Goal: Transaction & Acquisition: Purchase product/service

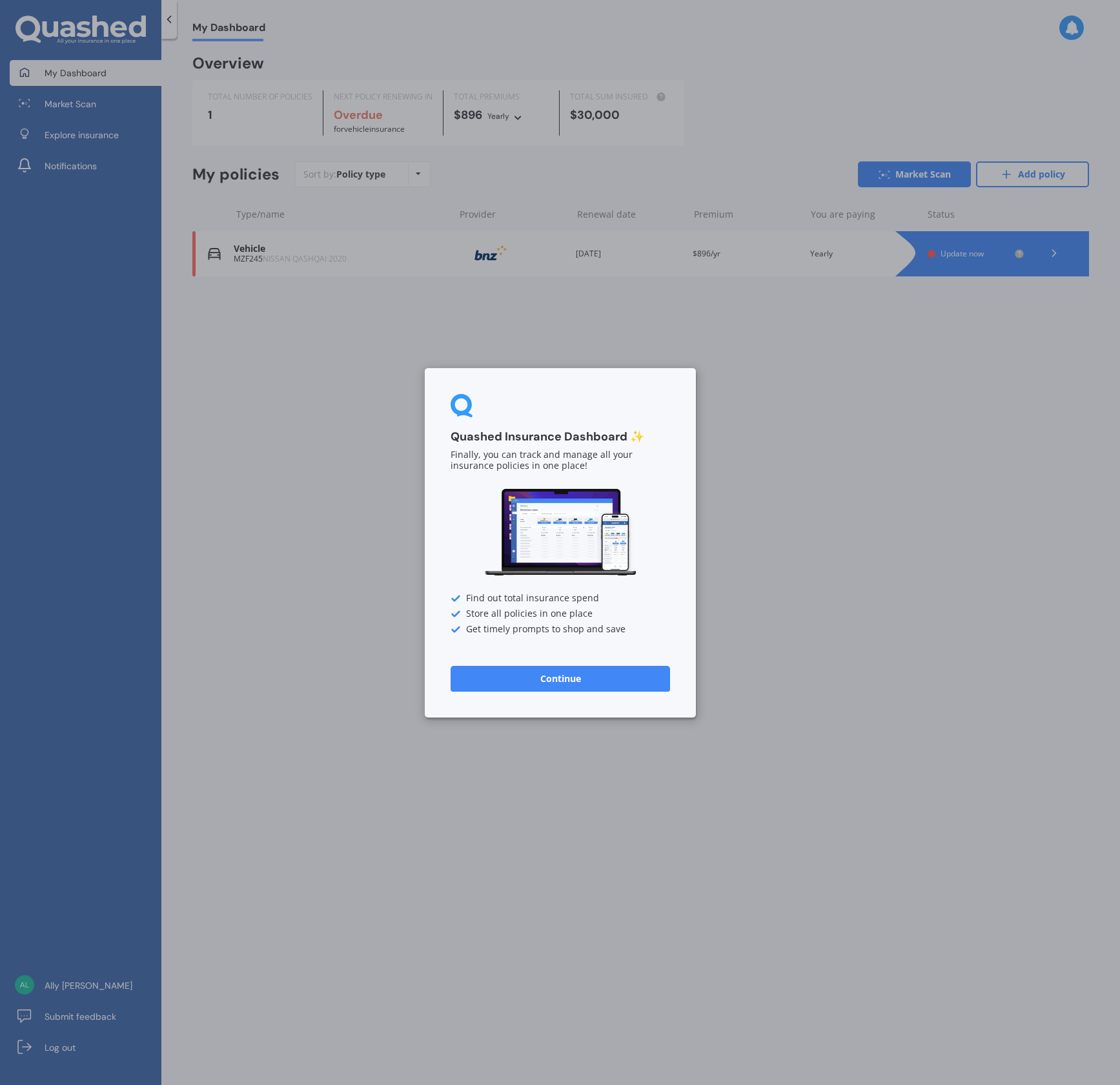
click at [586, 677] on button "Continue" at bounding box center [560, 677] width 220 height 26
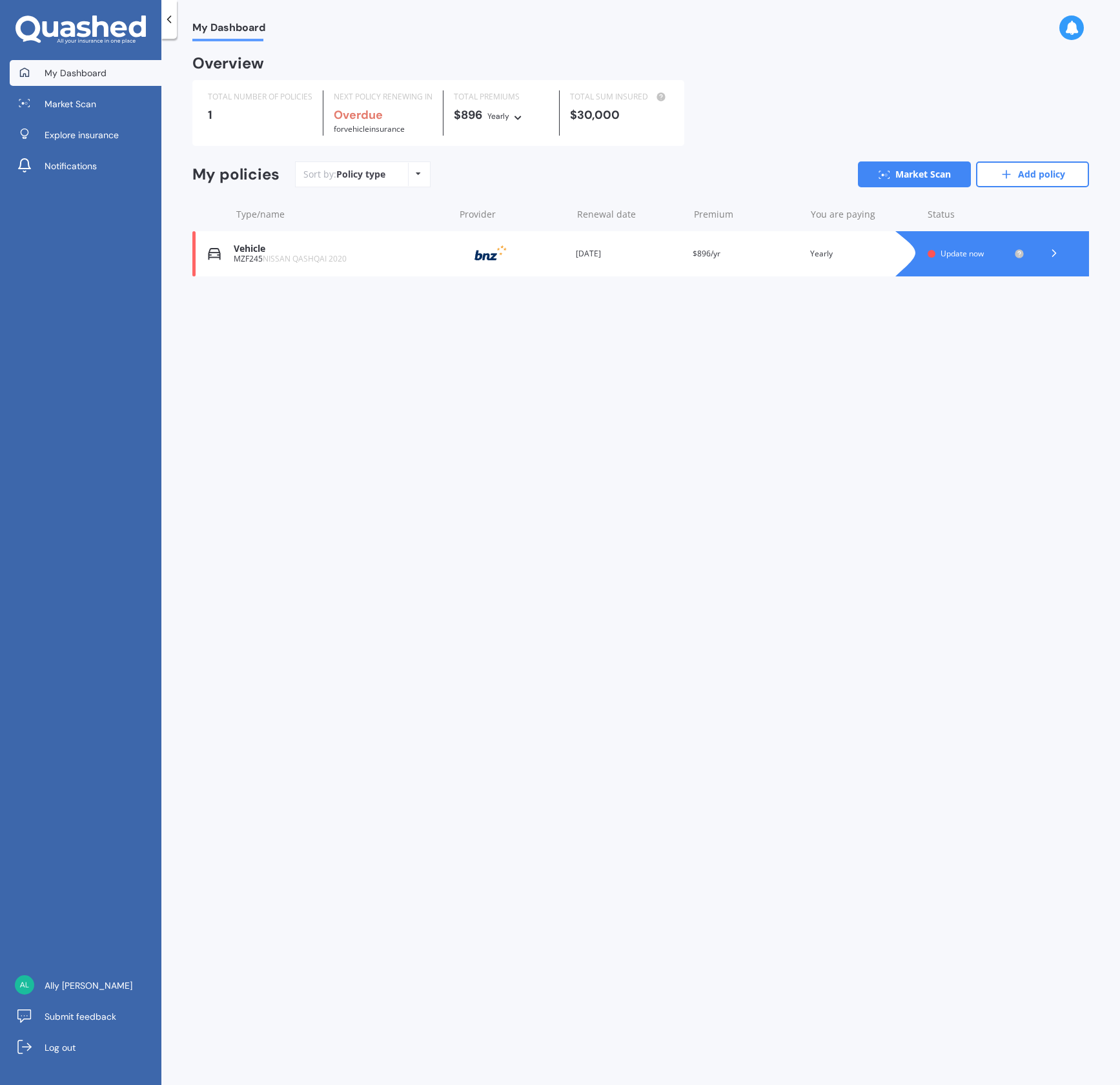
click at [419, 172] on icon at bounding box center [418, 174] width 5 height 8
click at [401, 172] on div "Sort by: Policy type Policy type Alphabetical Date added Renewing next" at bounding box center [362, 174] width 135 height 26
click at [102, 106] on link "Market Scan" at bounding box center [85, 103] width 152 height 26
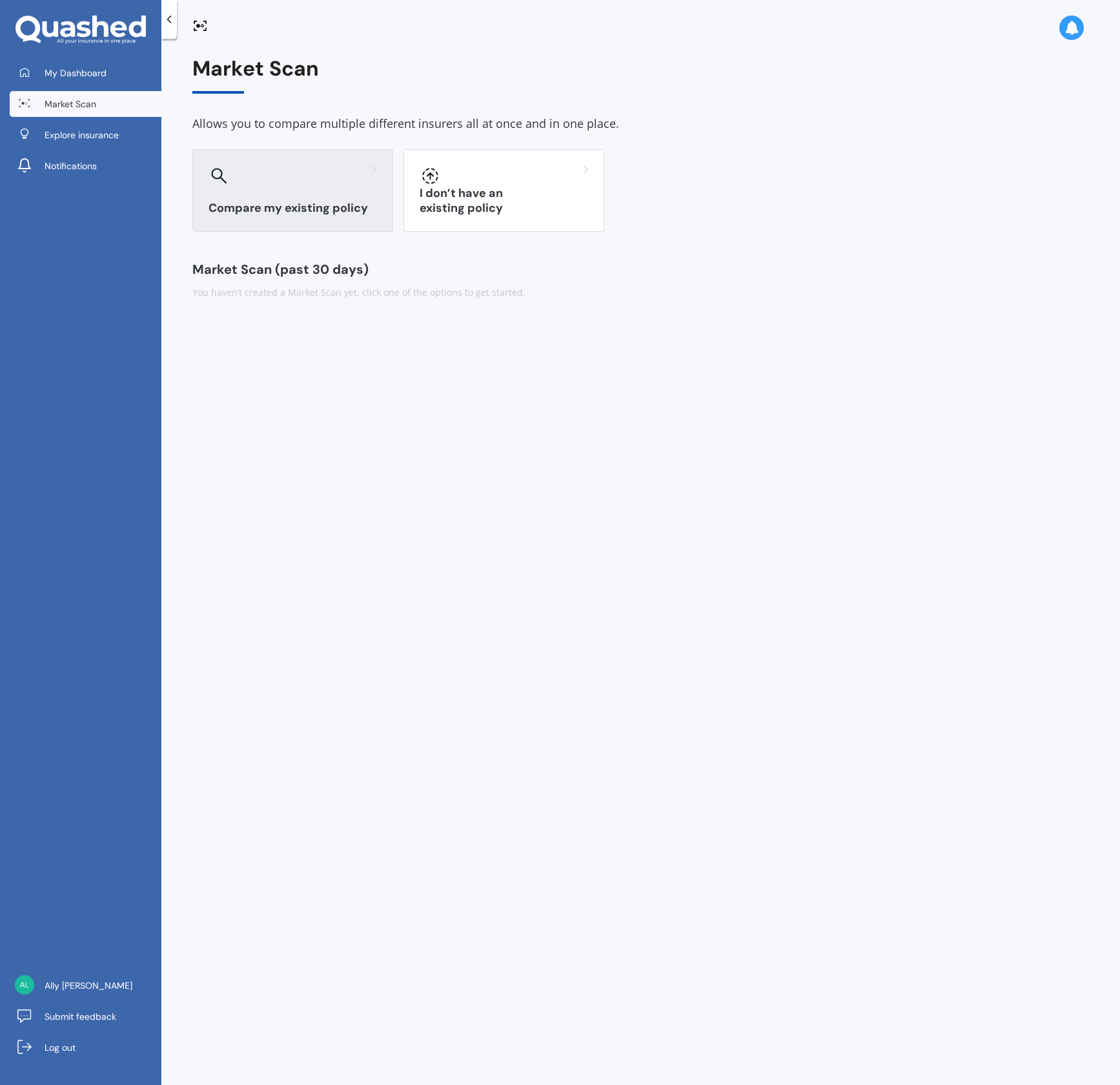
click at [299, 203] on h3 "Compare my existing policy" at bounding box center [293, 208] width 168 height 15
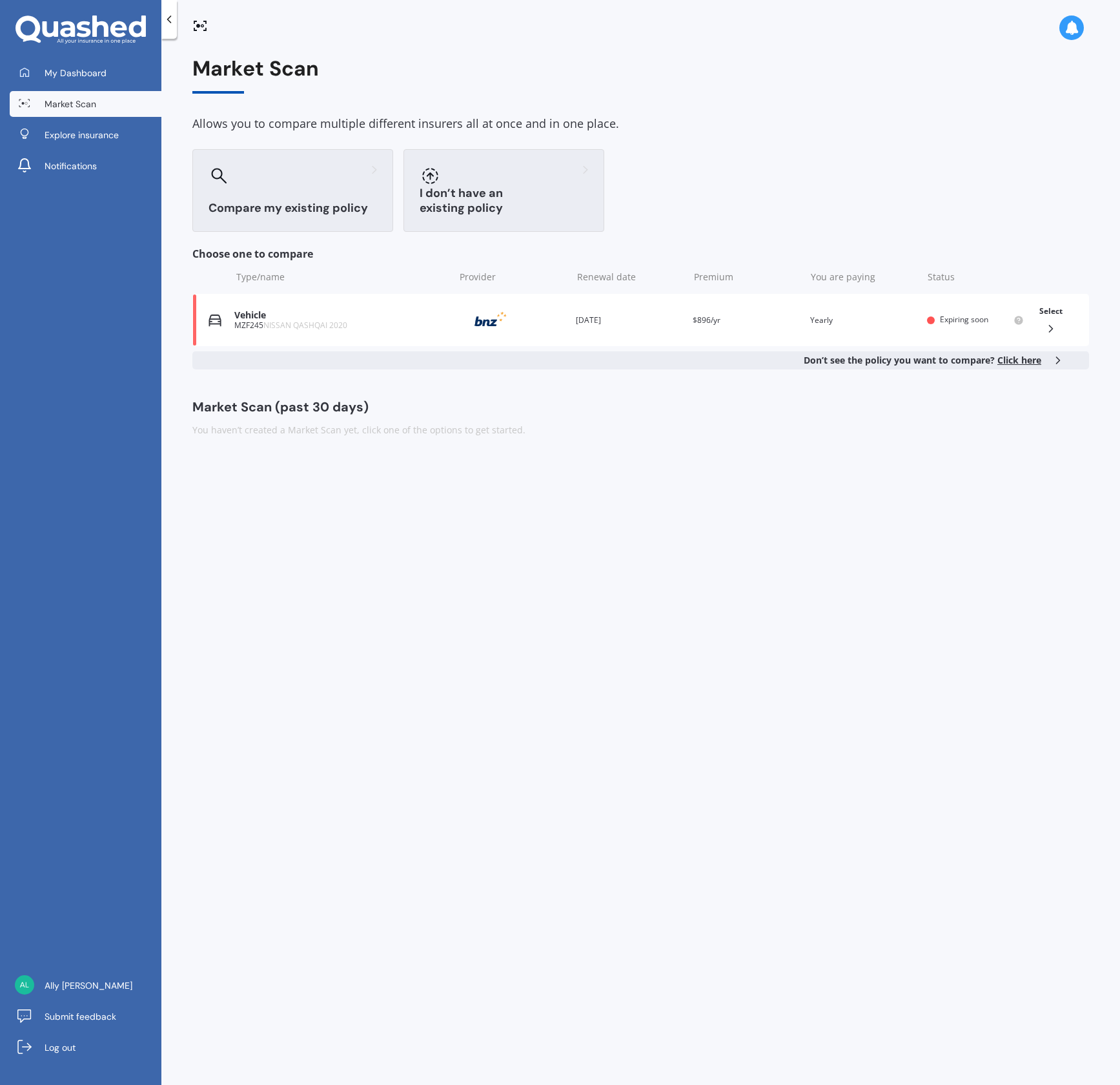
click at [483, 204] on h3 "I don’t have an existing policy" at bounding box center [503, 201] width 168 height 30
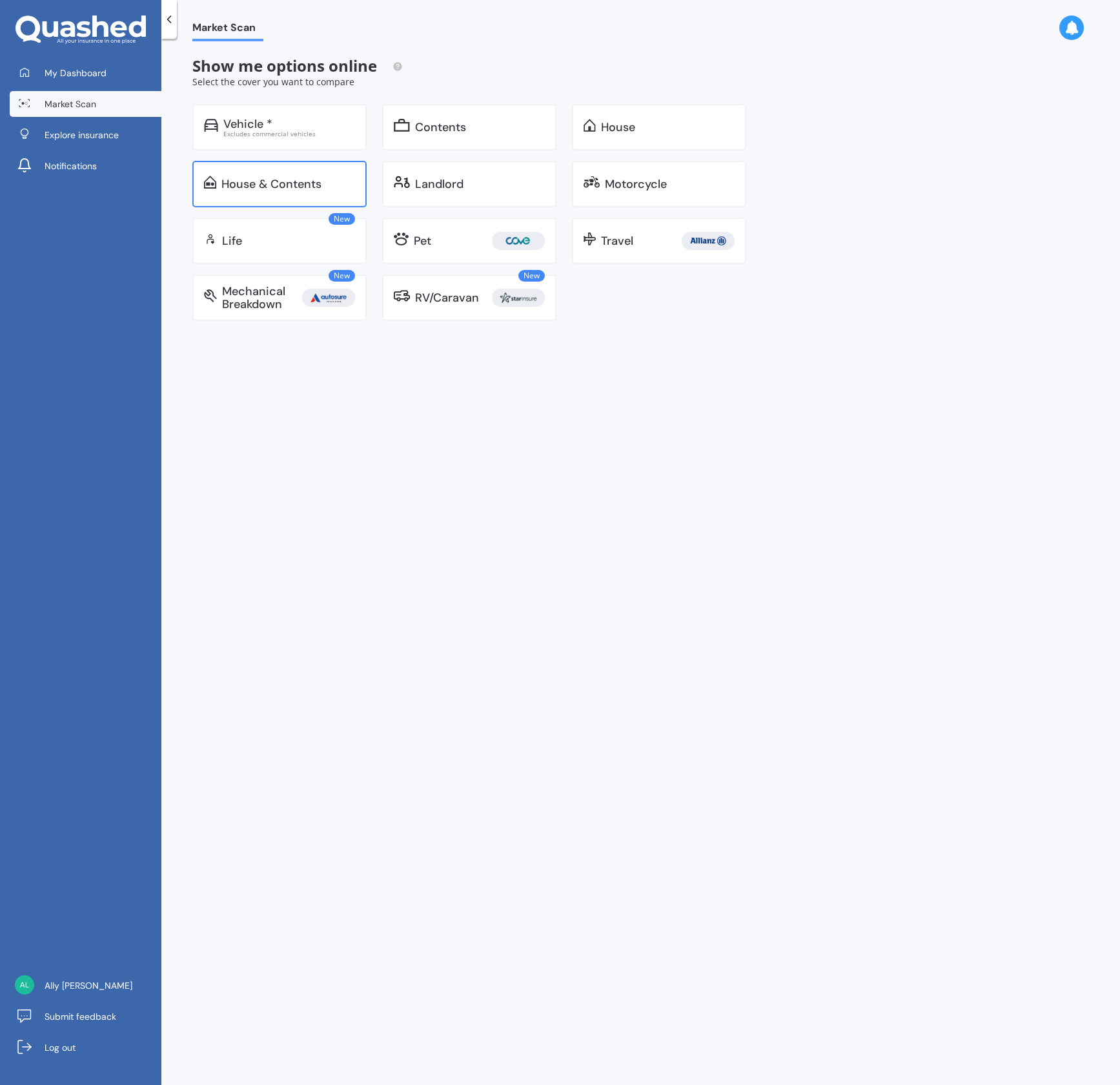
click at [304, 186] on div "House & Contents" at bounding box center [271, 184] width 100 height 13
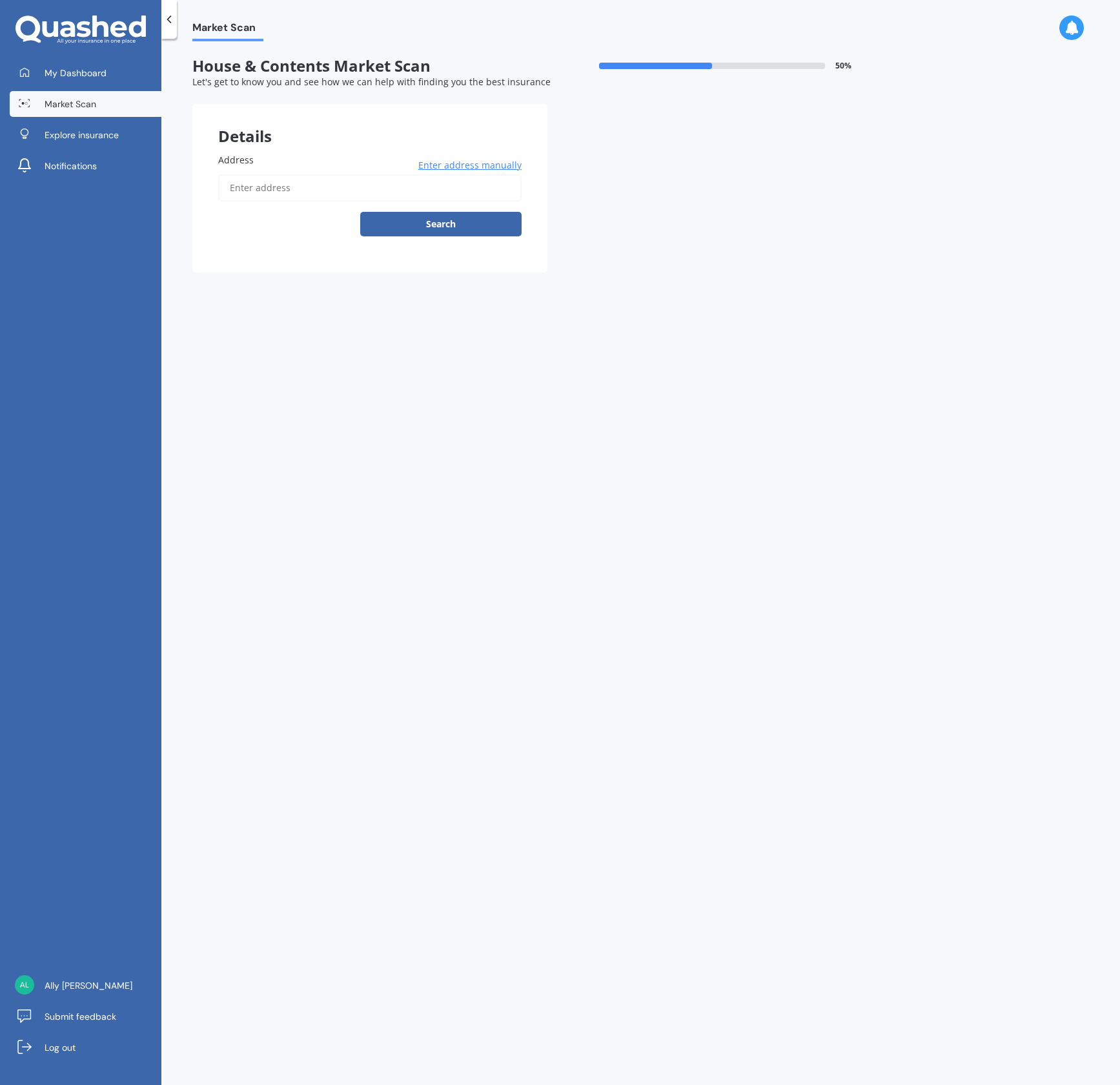
click at [276, 188] on input "Address" at bounding box center [370, 188] width 303 height 27
type input "[STREET_ADDRESS]"
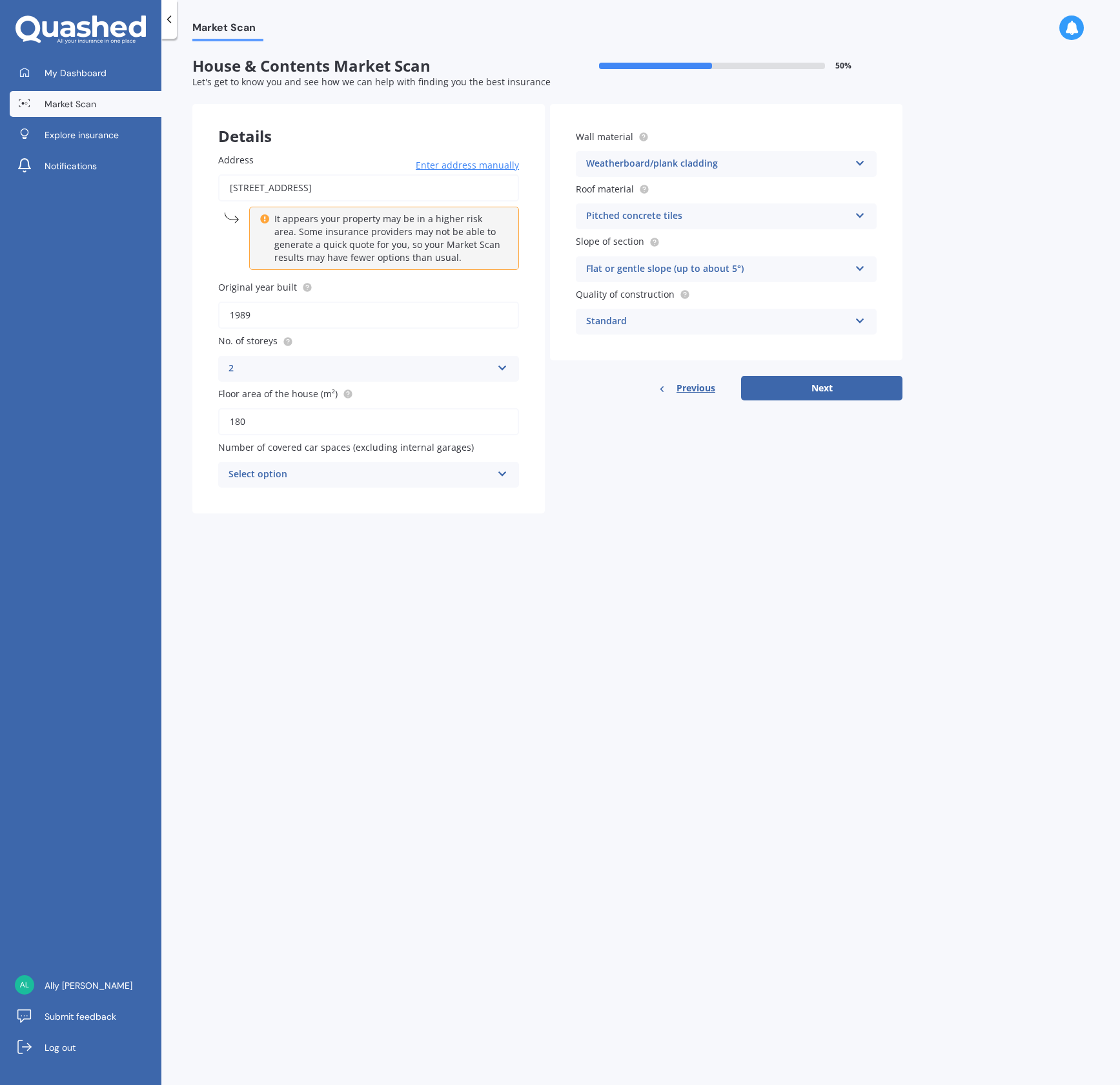
click at [858, 216] on icon at bounding box center [860, 214] width 11 height 9
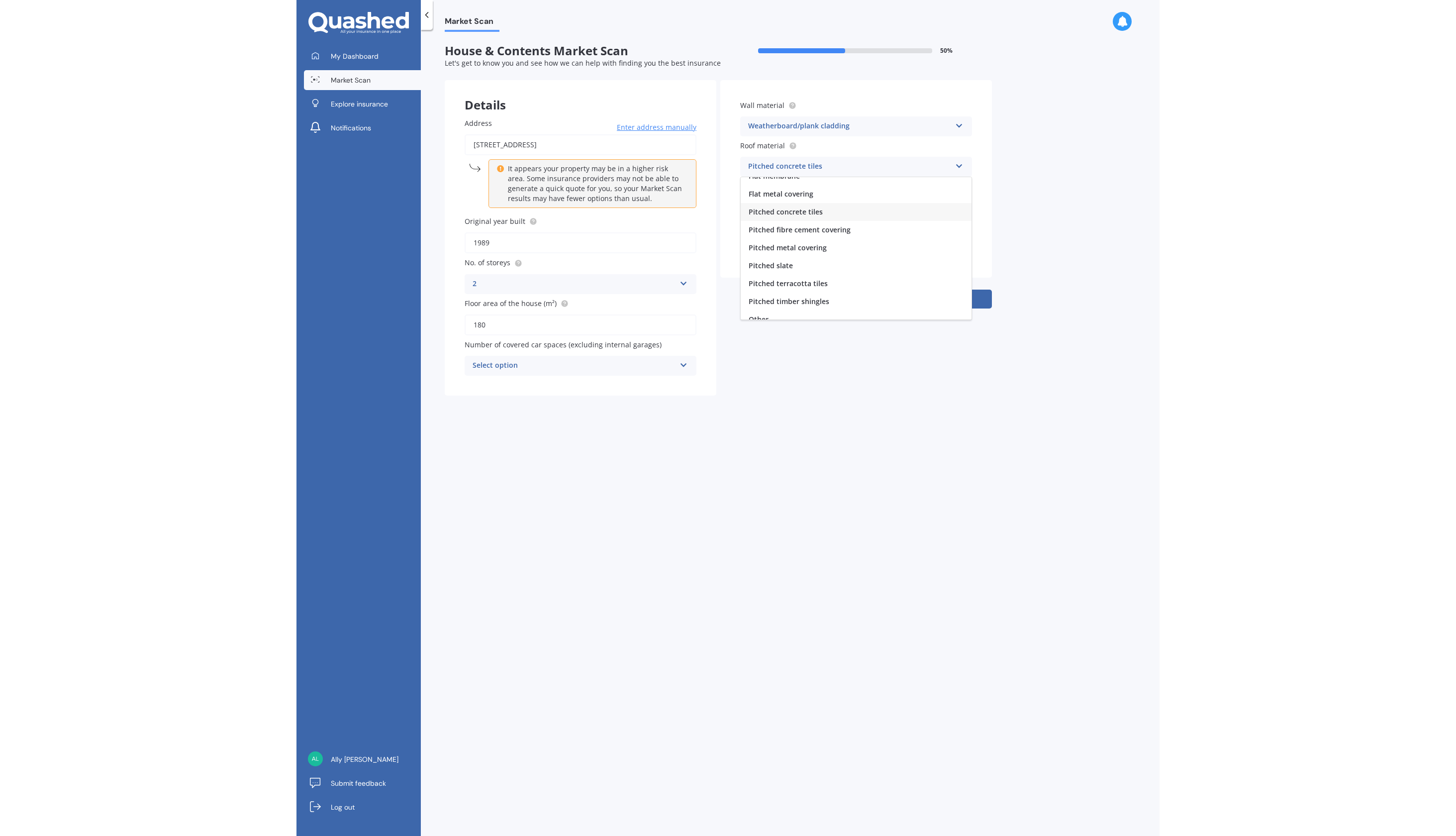
scroll to position [30, 0]
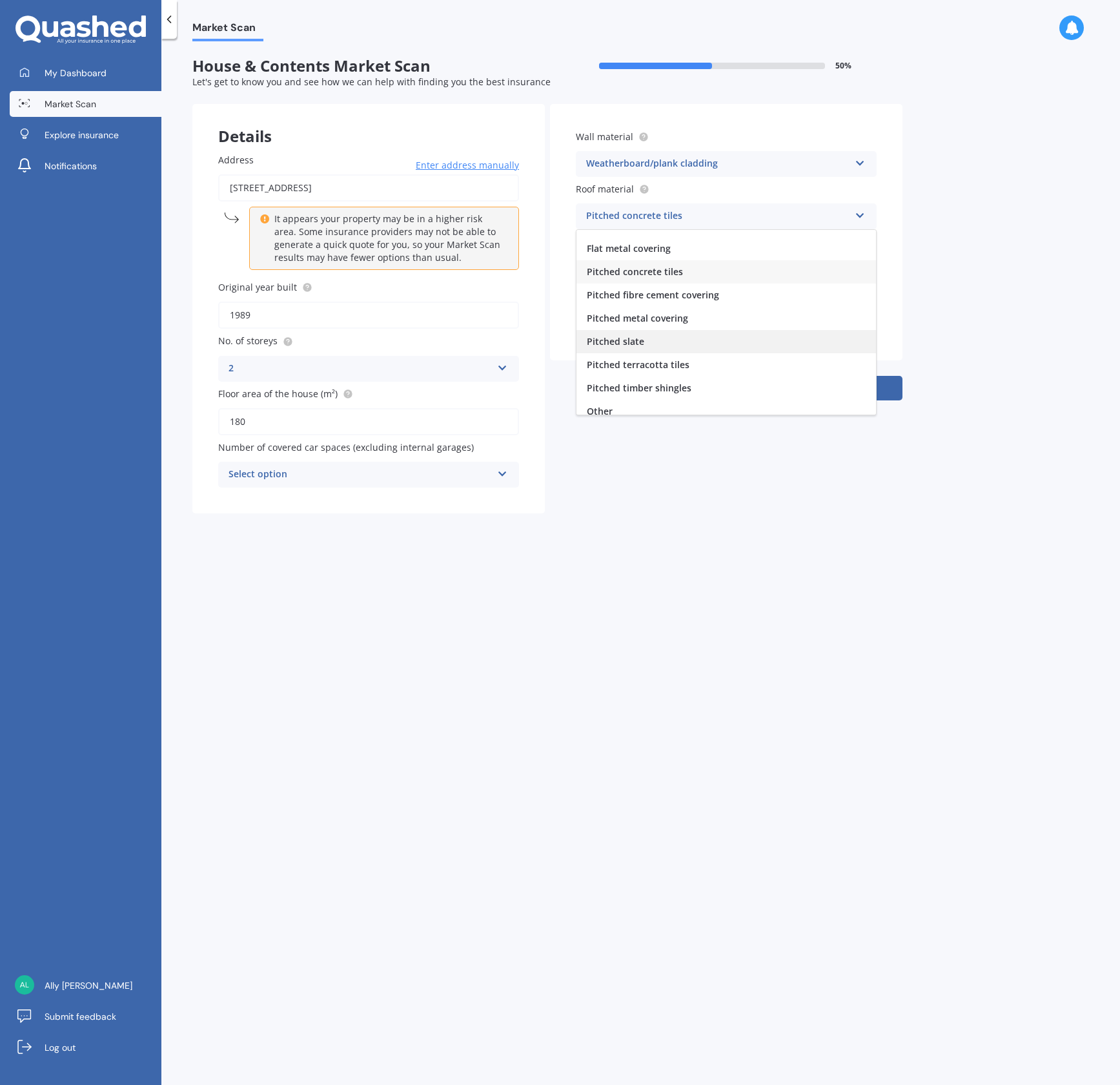
click at [637, 344] on span "Pitched slate" at bounding box center [615, 341] width 57 height 13
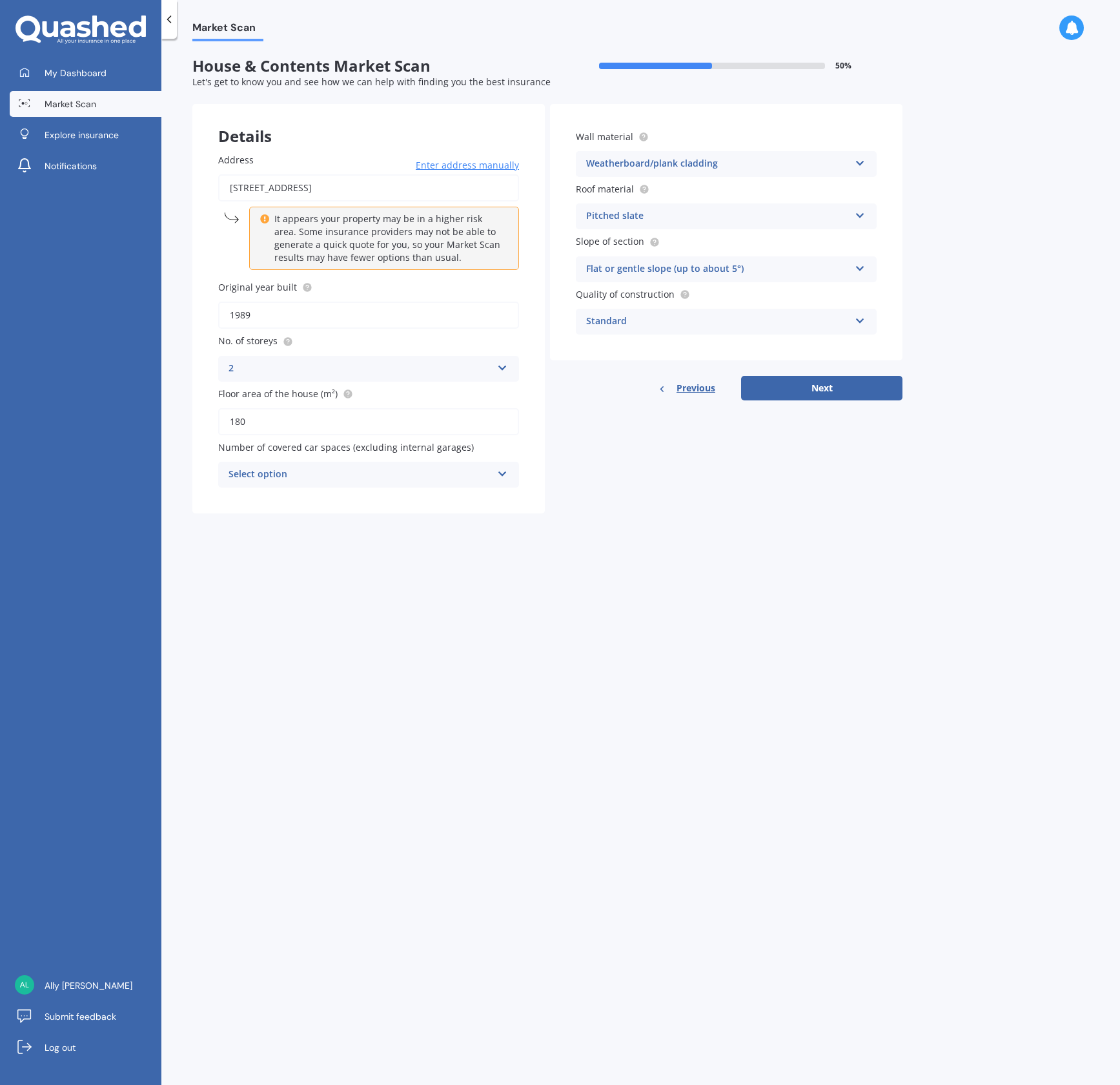
click at [862, 271] on icon at bounding box center [860, 266] width 11 height 9
click at [770, 342] on div "Severe slope (35° or more)" at bounding box center [726, 341] width 300 height 23
click at [808, 387] on button "Next" at bounding box center [822, 387] width 161 height 24
click at [503, 471] on icon at bounding box center [502, 472] width 11 height 9
click at [382, 502] on div "0" at bounding box center [368, 499] width 298 height 23
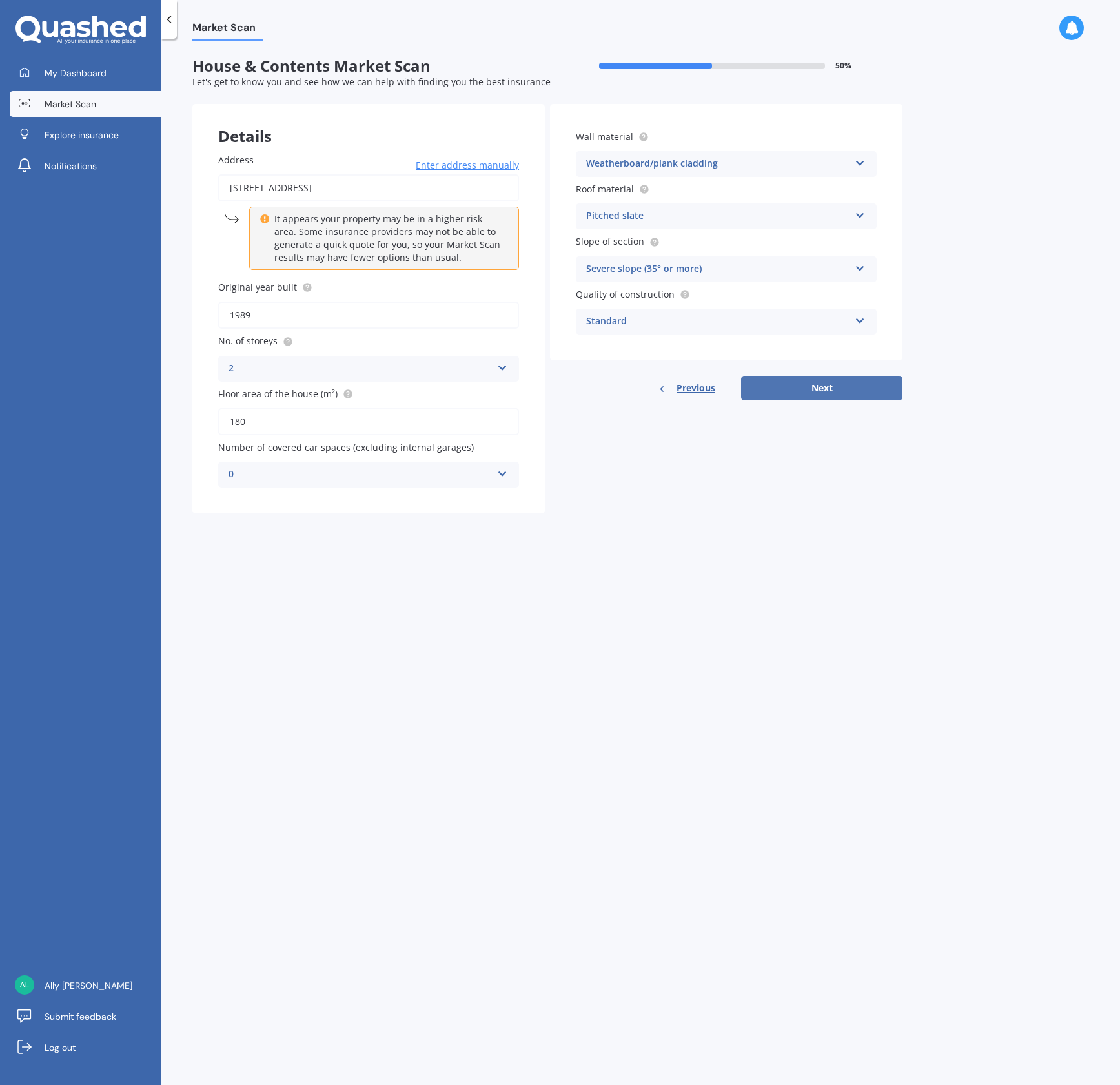
click at [842, 387] on button "Next" at bounding box center [822, 387] width 161 height 24
select select "05"
select select "03"
select select "1973"
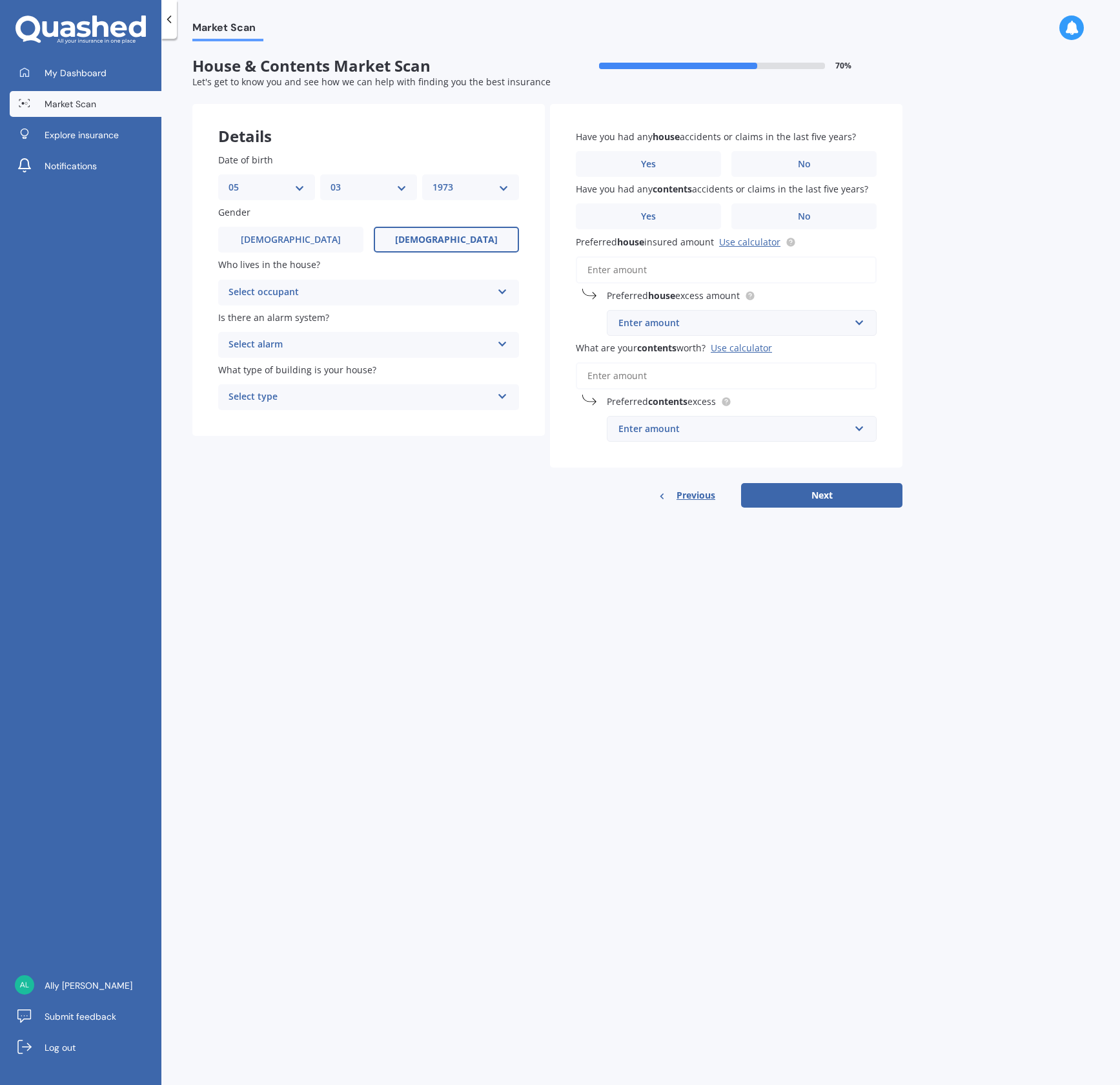
click at [466, 247] on label "[DEMOGRAPHIC_DATA]" at bounding box center [447, 239] width 145 height 26
click at [0, 0] on input "[DEMOGRAPHIC_DATA]" at bounding box center [0, 0] width 0 height 0
click at [434, 295] on div "Select occupant" at bounding box center [360, 293] width 264 height 16
click at [345, 315] on div "Owner" at bounding box center [368, 318] width 300 height 23
click at [316, 347] on div "Select alarm" at bounding box center [360, 345] width 264 height 16
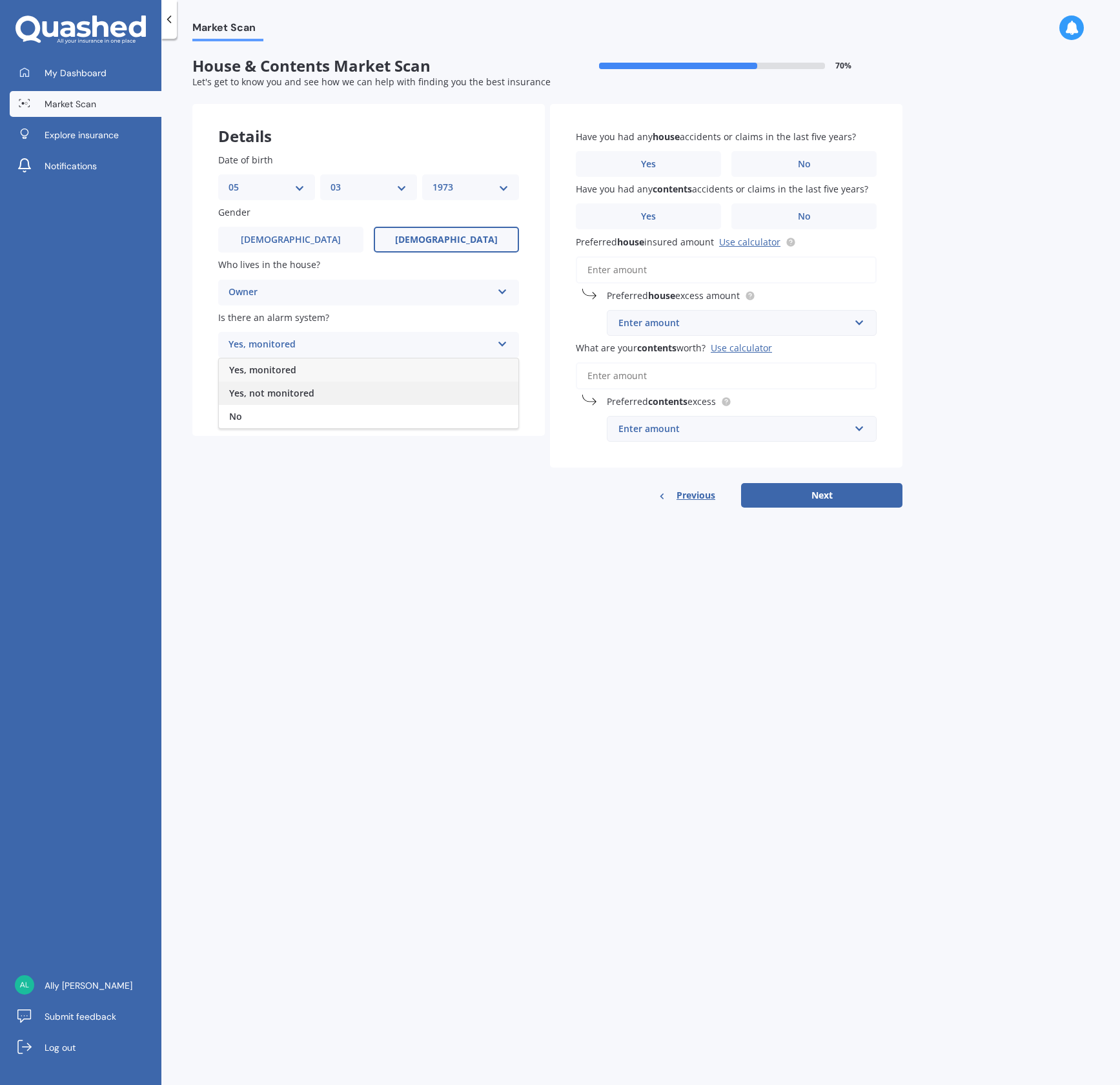
click at [288, 396] on span "Yes, not monitored" at bounding box center [271, 393] width 85 height 13
click at [325, 400] on div "Select type" at bounding box center [360, 397] width 264 height 16
click at [305, 419] on div "Freestanding" at bounding box center [368, 422] width 300 height 23
click at [834, 165] on label "No" at bounding box center [804, 163] width 145 height 26
click at [0, 0] on input "No" at bounding box center [0, 0] width 0 height 0
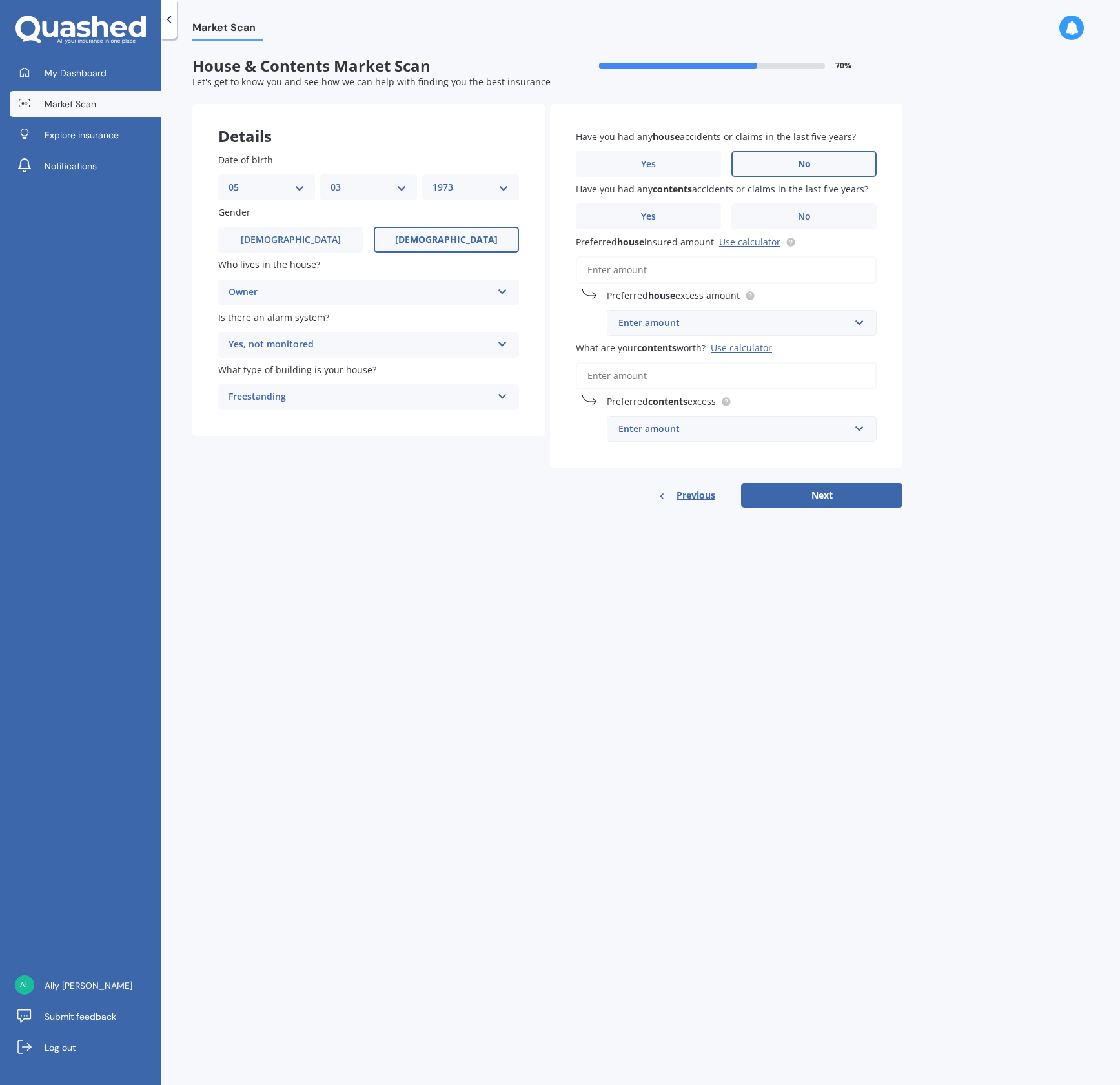
click at [806, 160] on span "No" at bounding box center [804, 164] width 13 height 11
click at [0, 0] on input "No" at bounding box center [0, 0] width 0 height 0
click at [799, 211] on span "No" at bounding box center [804, 217] width 13 height 11
click at [0, 0] on input "No" at bounding box center [0, 0] width 0 height 0
click at [756, 239] on link "Use calculator" at bounding box center [749, 242] width 61 height 13
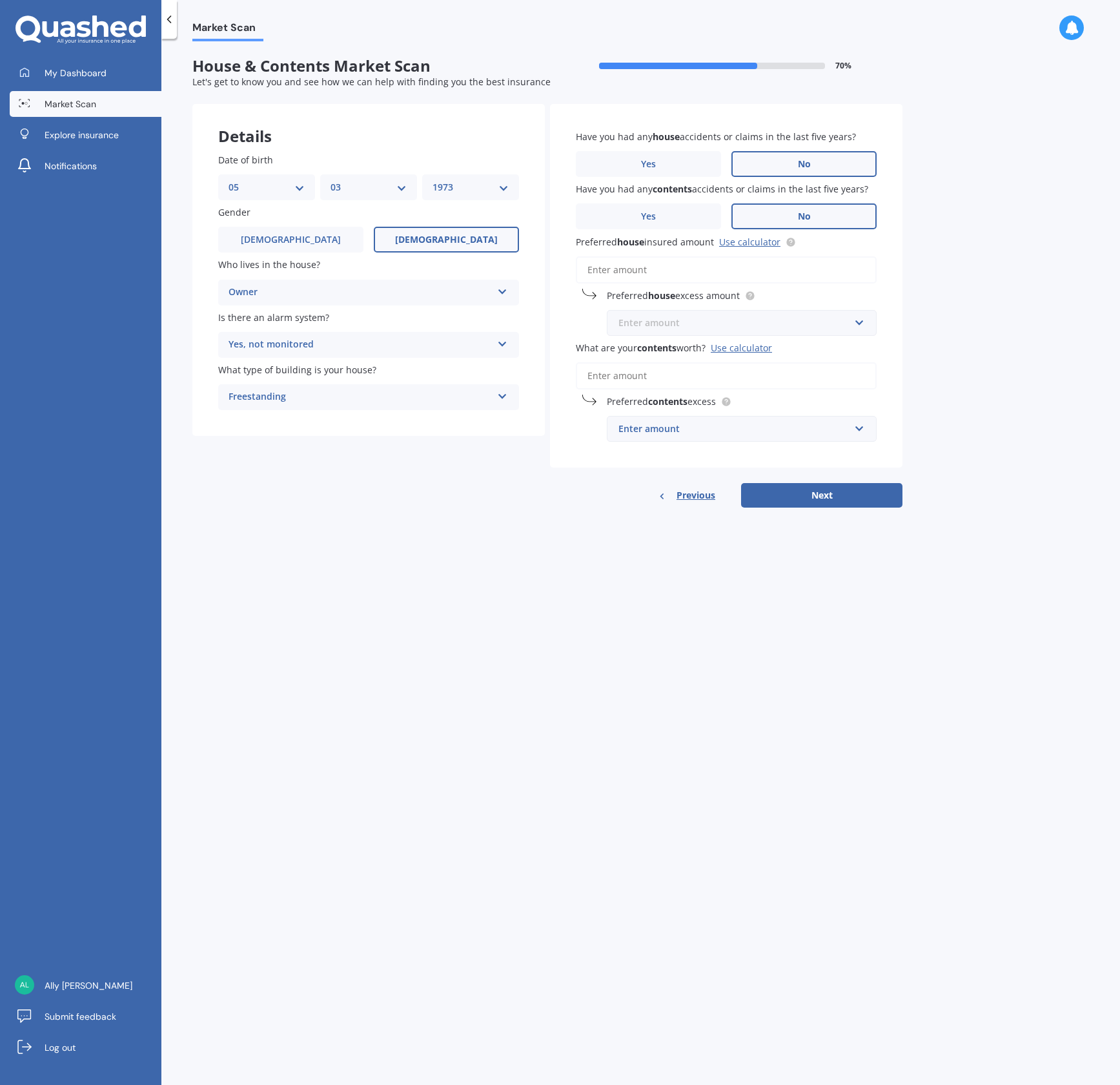
click at [852, 327] on input "text" at bounding box center [737, 322] width 258 height 24
click at [641, 442] on span "$1,000" at bounding box center [632, 443] width 28 height 13
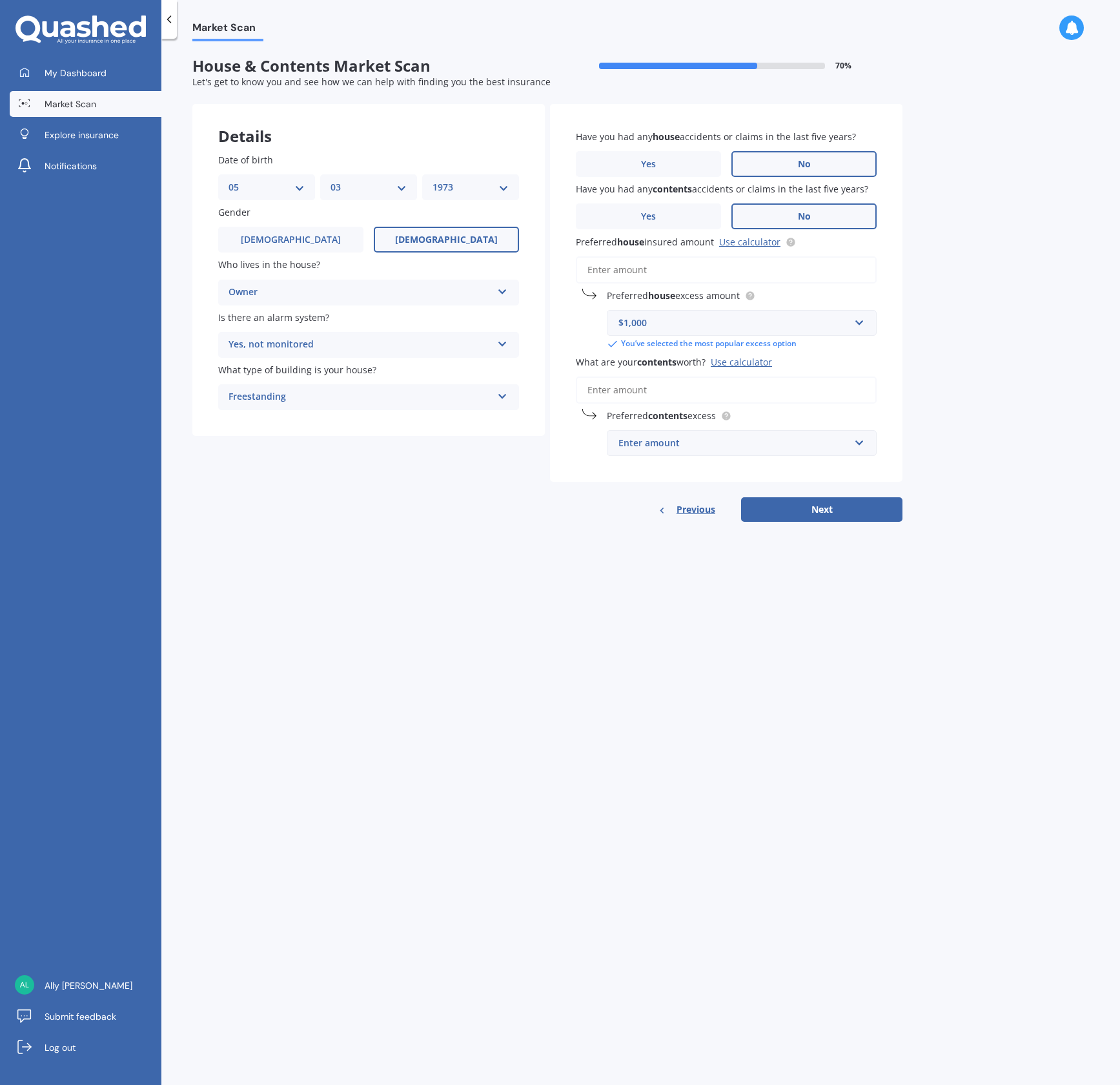
click at [661, 393] on input "What are your contents worth? Use calculator" at bounding box center [726, 390] width 301 height 27
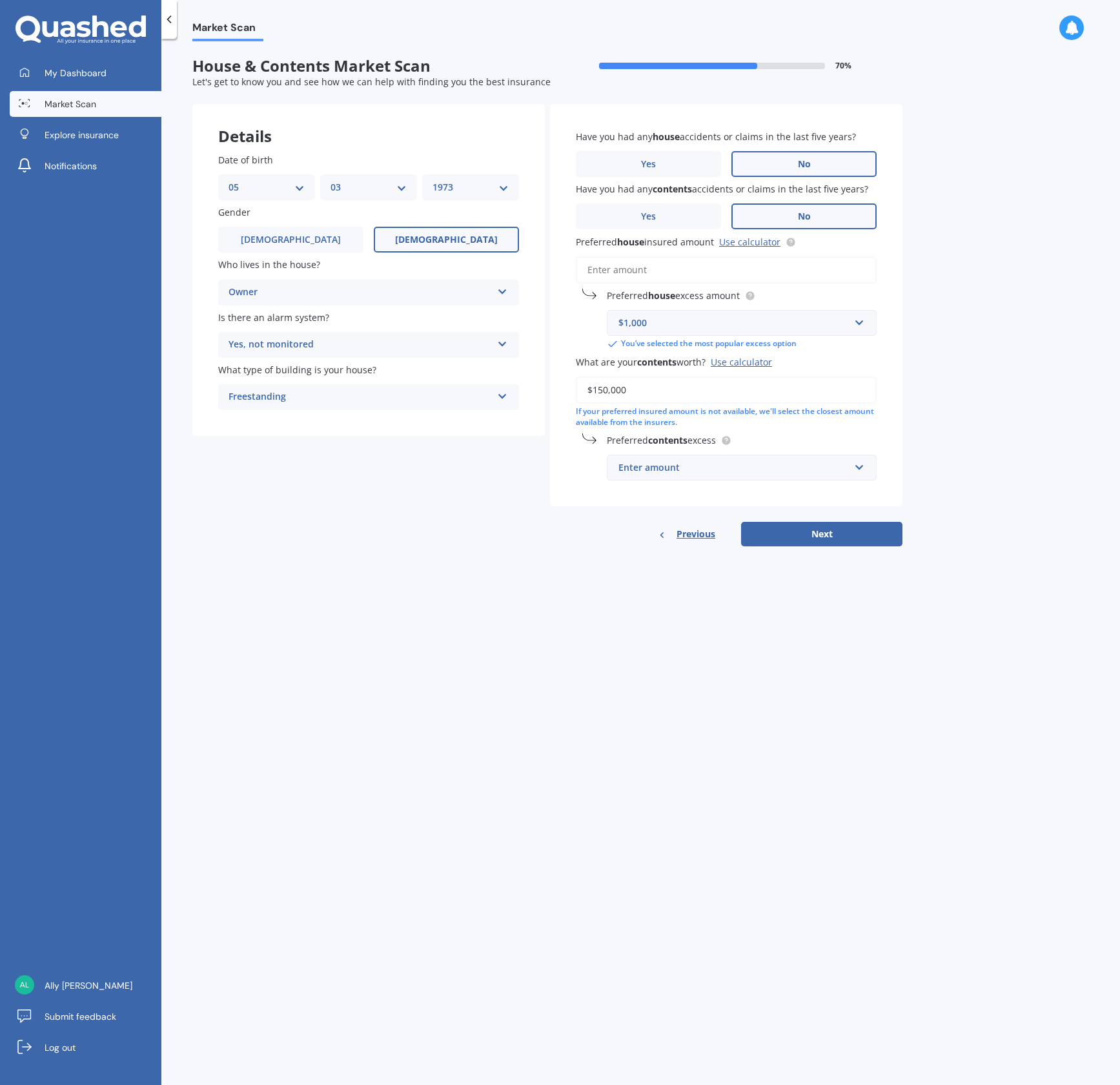
type input "$150,000"
click at [712, 472] on div "Enter amount" at bounding box center [734, 467] width 231 height 14
click at [661, 564] on div "$500" at bounding box center [741, 563] width 268 height 24
click at [619, 268] on input "Preferred house insured amount Use calculator" at bounding box center [726, 270] width 301 height 27
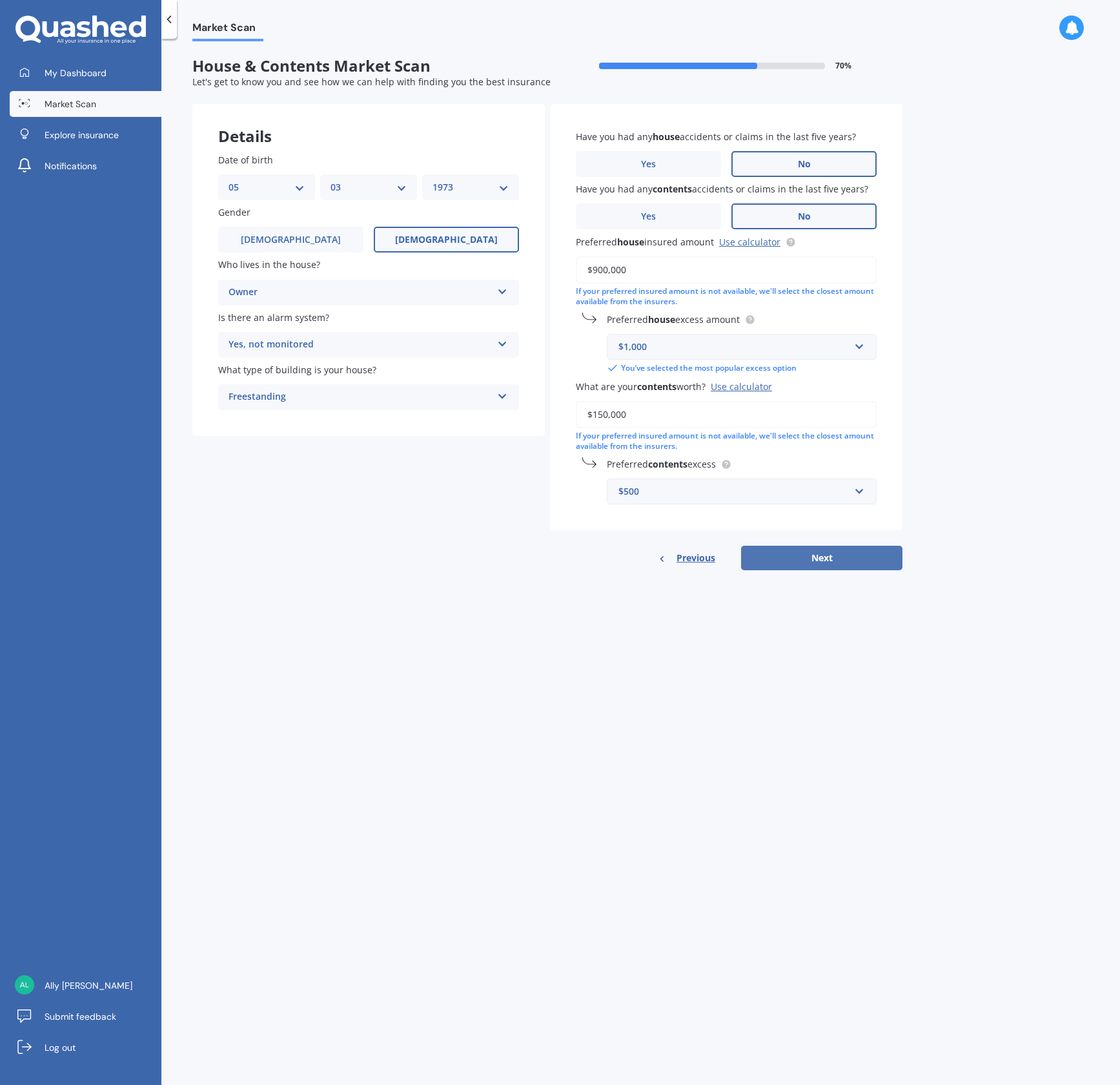
type input "$900,000"
click at [837, 553] on button "Next" at bounding box center [822, 557] width 161 height 24
select select "05"
select select "03"
select select "1973"
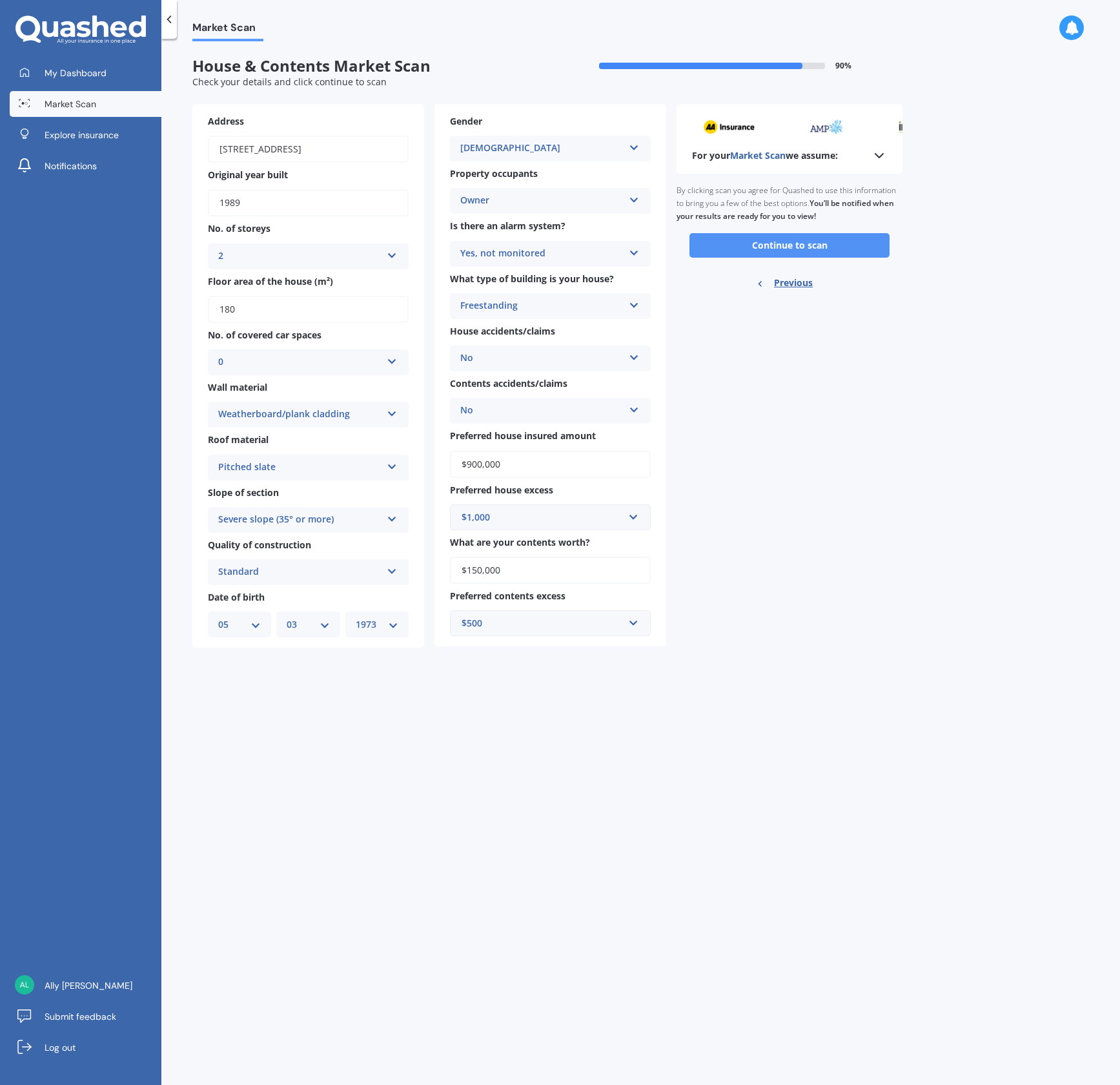
click at [819, 245] on button "Continue to scan" at bounding box center [789, 245] width 200 height 24
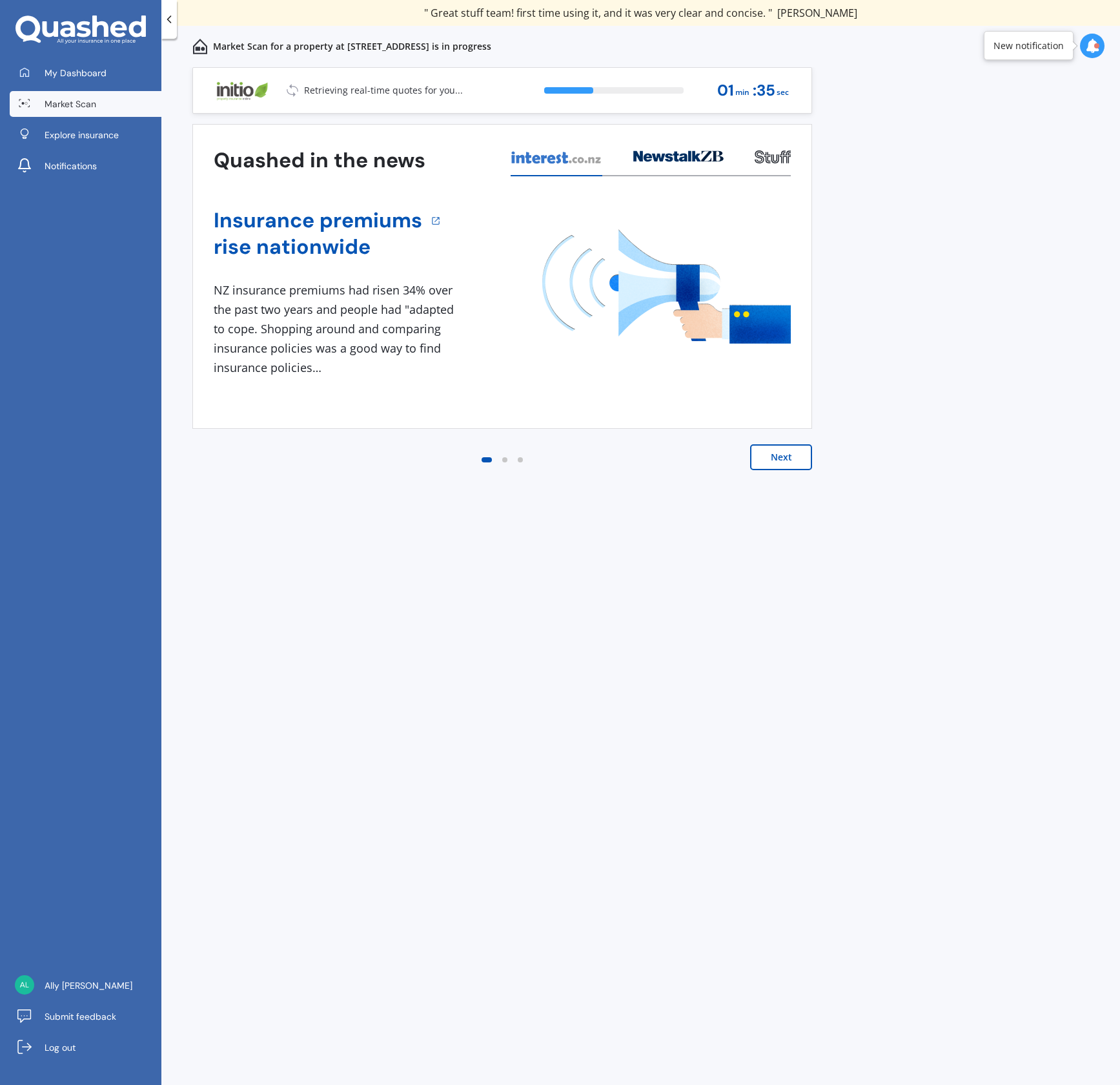
click at [775, 454] on button "Next" at bounding box center [781, 457] width 62 height 26
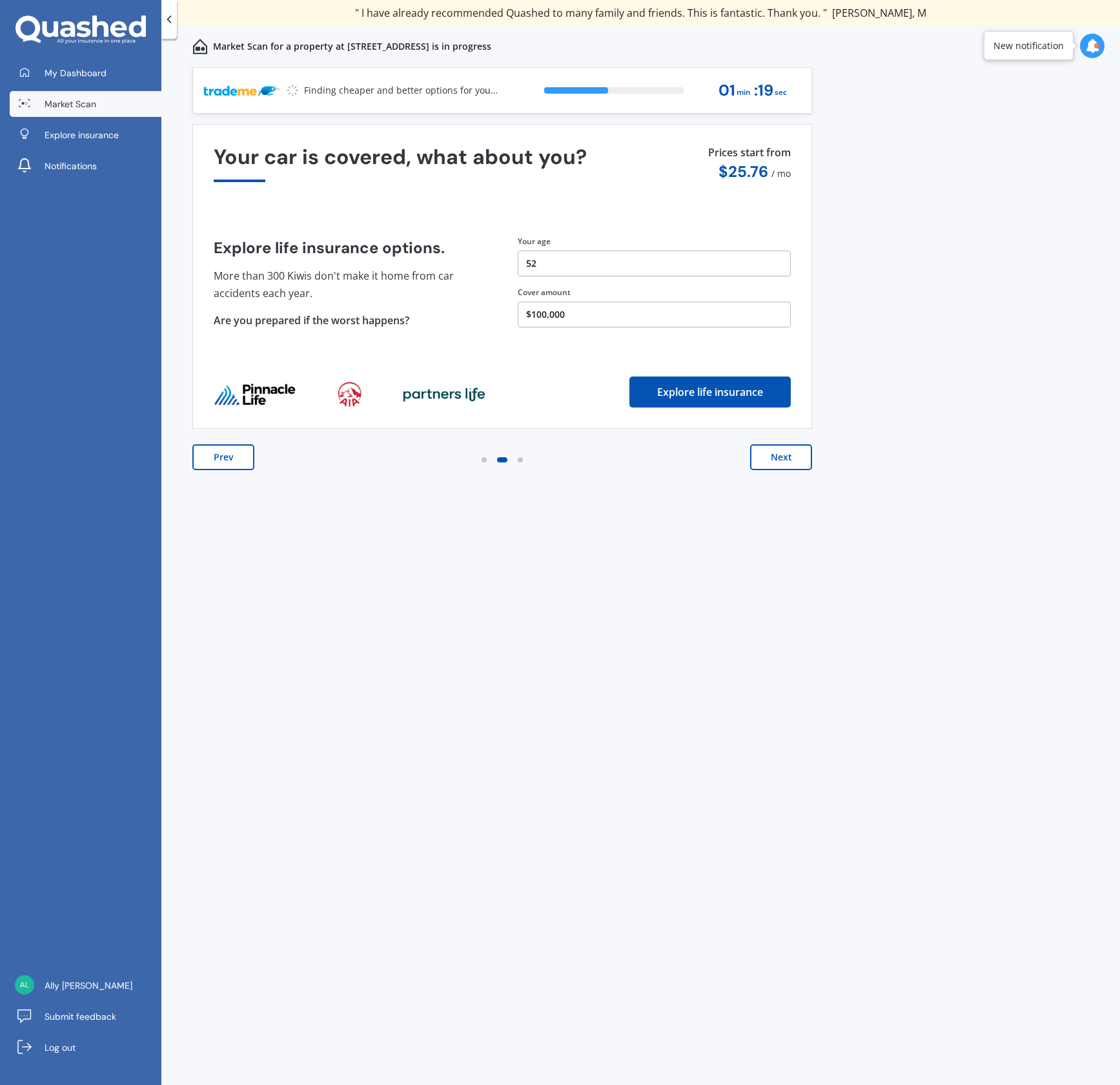
click at [534, 314] on button "$100,000" at bounding box center [654, 314] width 273 height 26
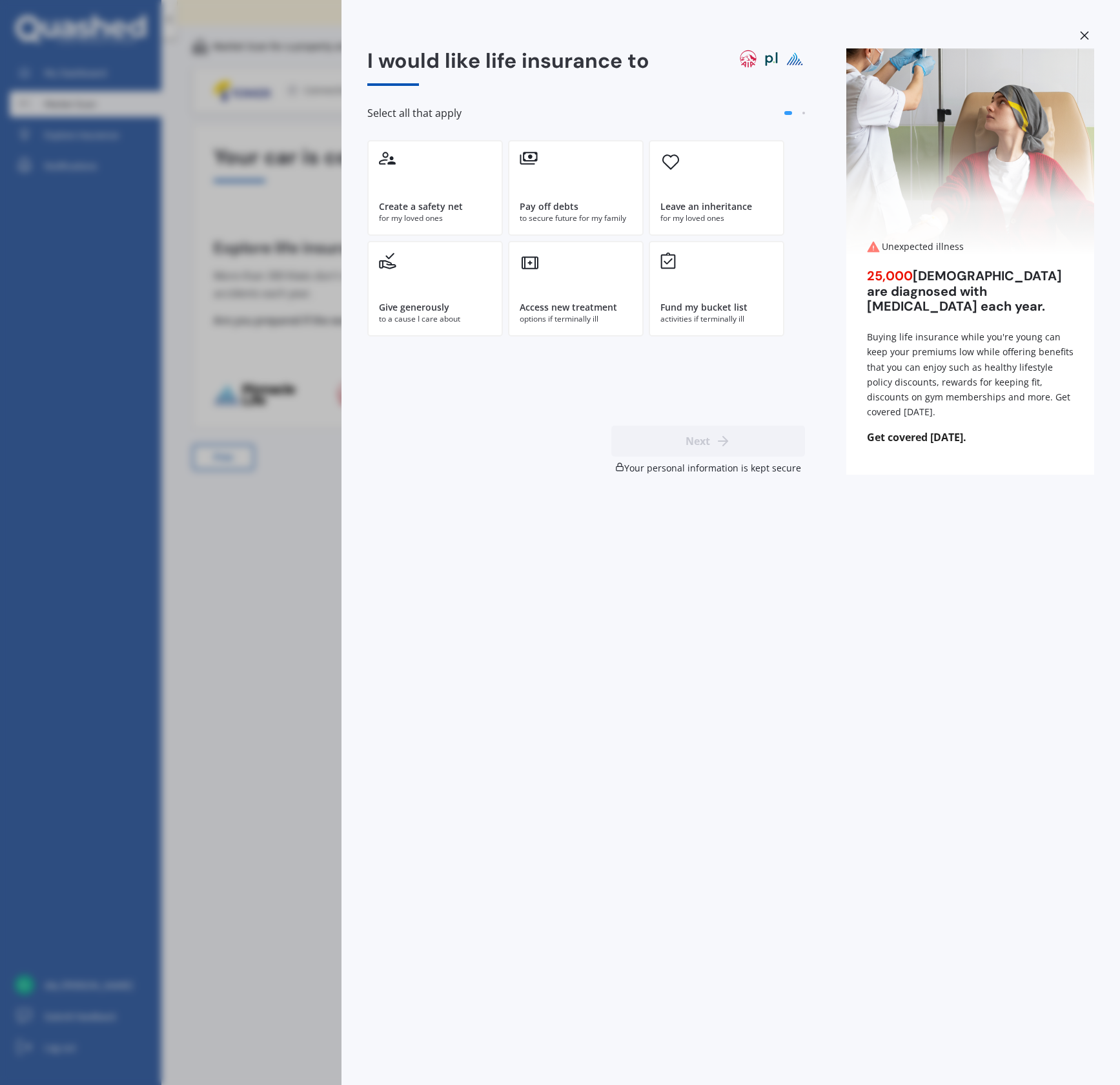
click at [289, 250] on div "I would like life insurance to Select all that apply Create a safety net for my…" at bounding box center [560, 542] width 1120 height 1085
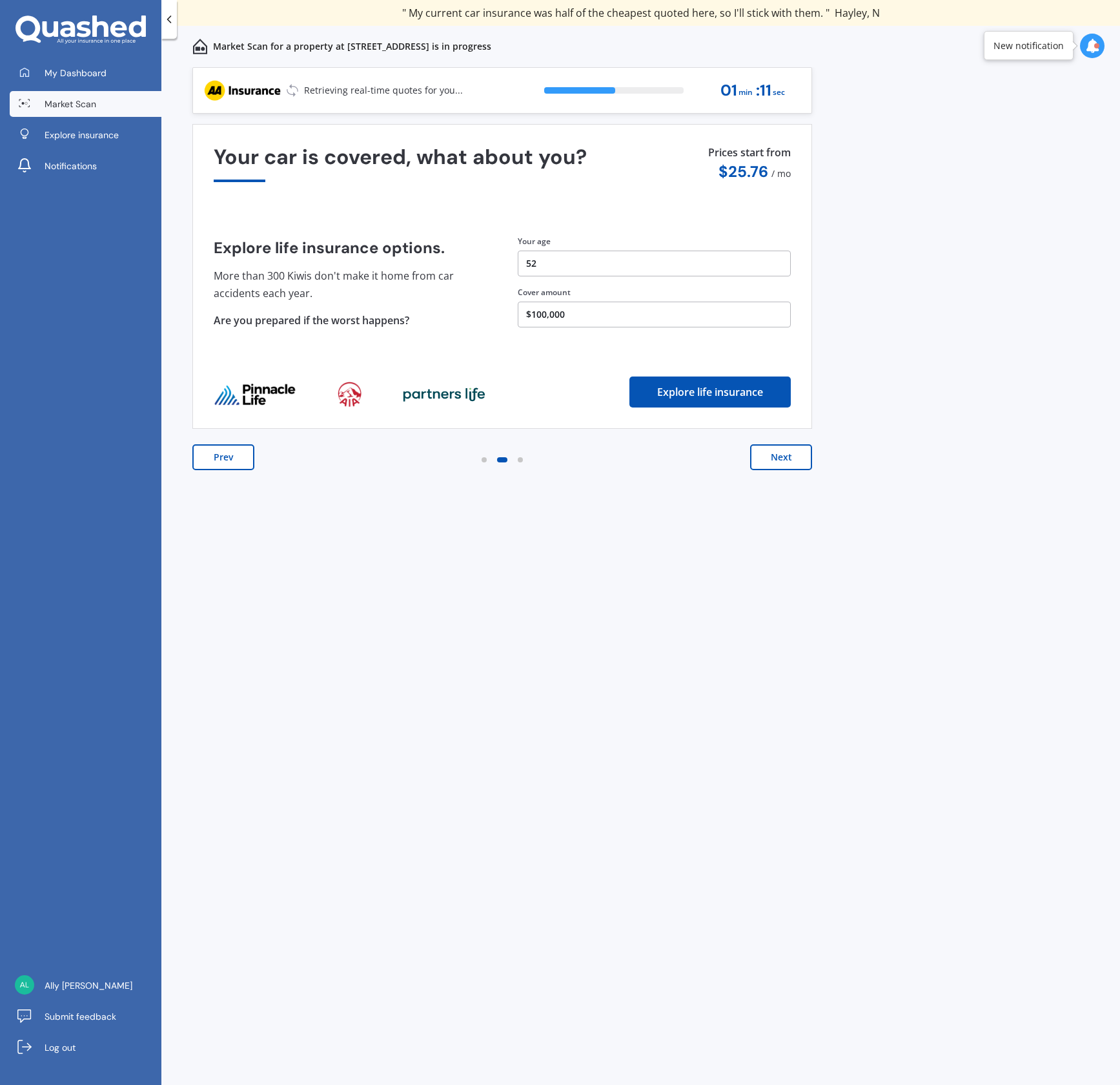
click at [785, 458] on button "Next" at bounding box center [781, 457] width 62 height 26
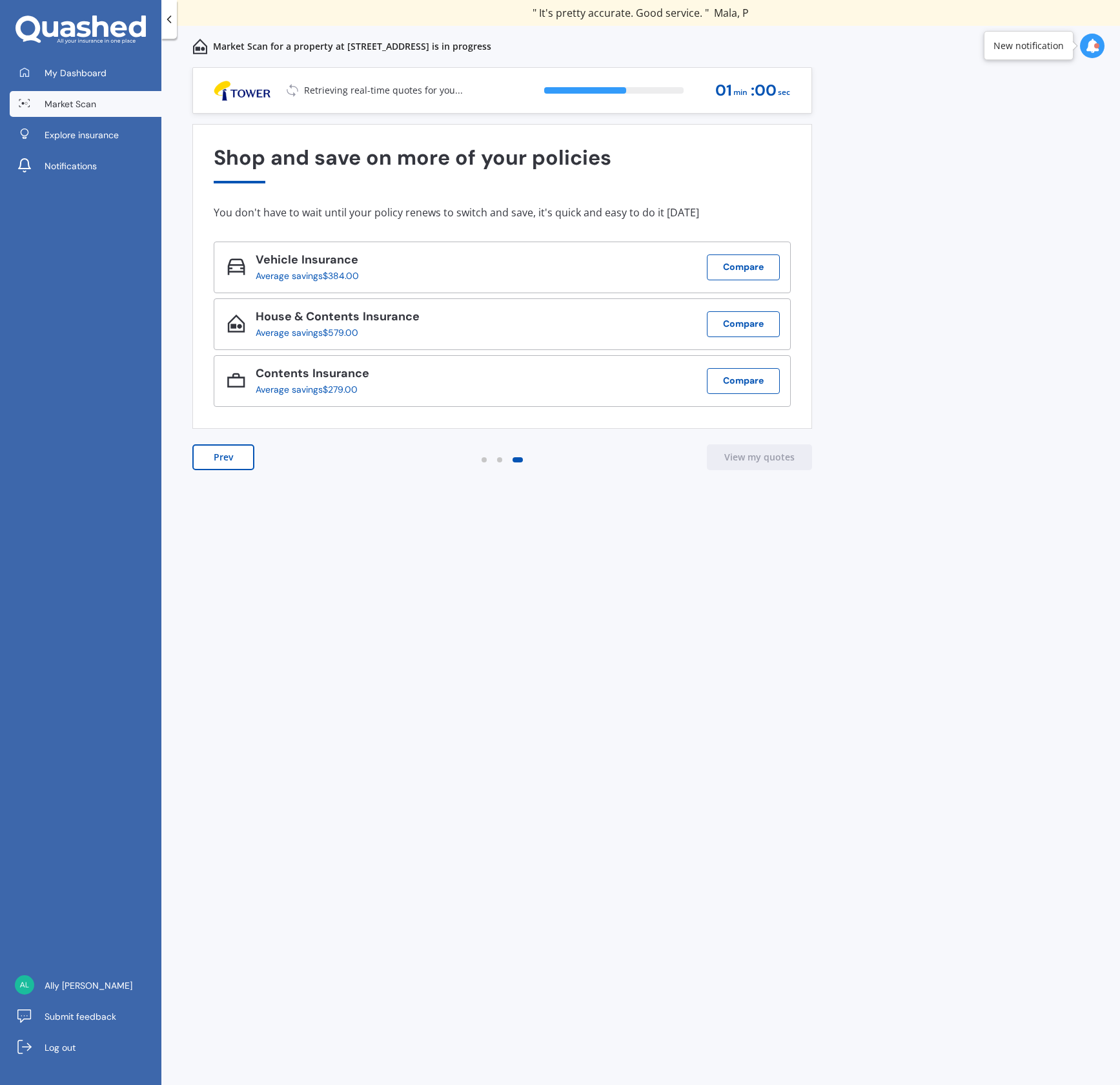
click at [229, 463] on button "Prev" at bounding box center [223, 457] width 62 height 26
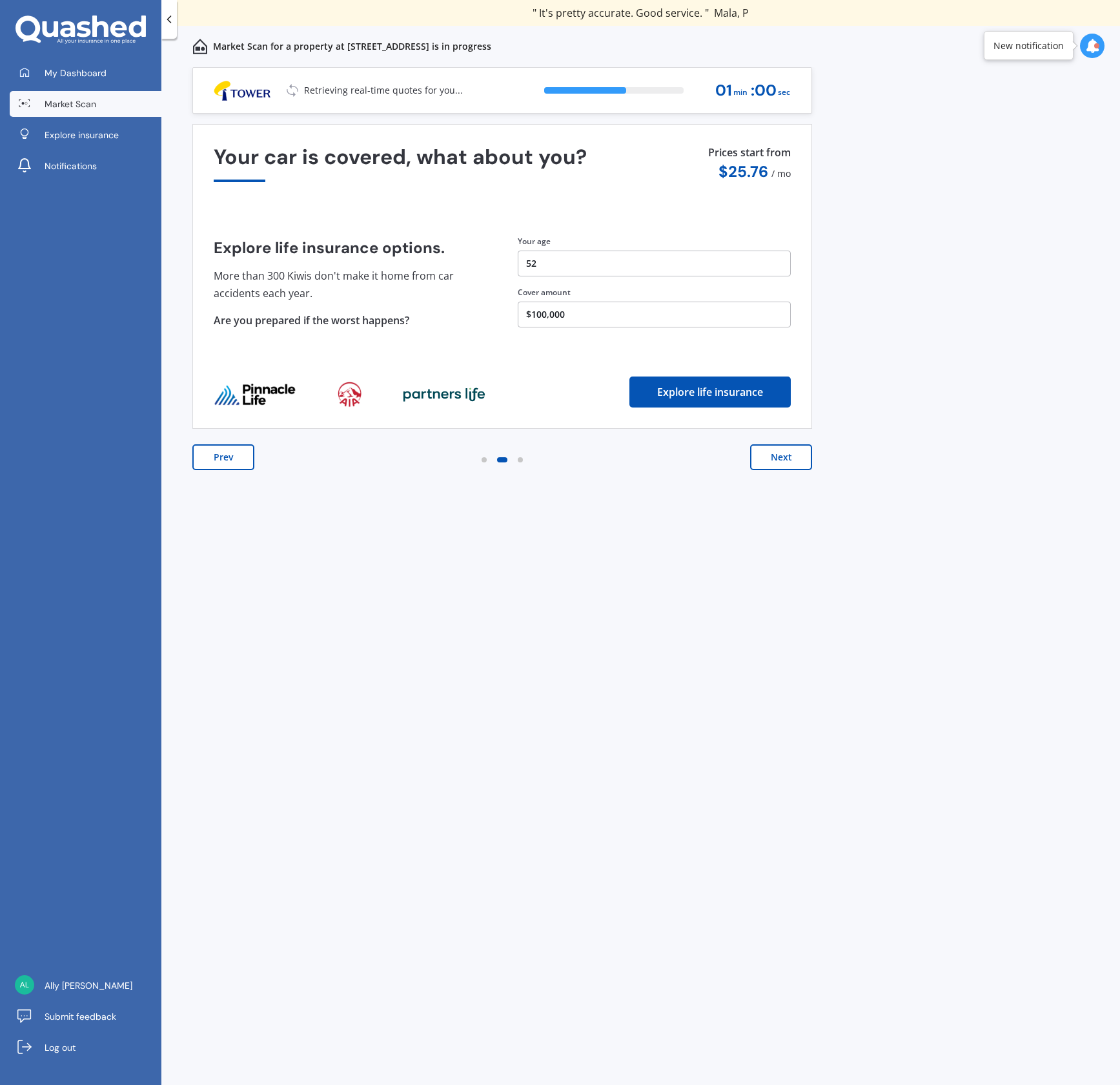
click at [229, 463] on button "Prev" at bounding box center [223, 457] width 62 height 26
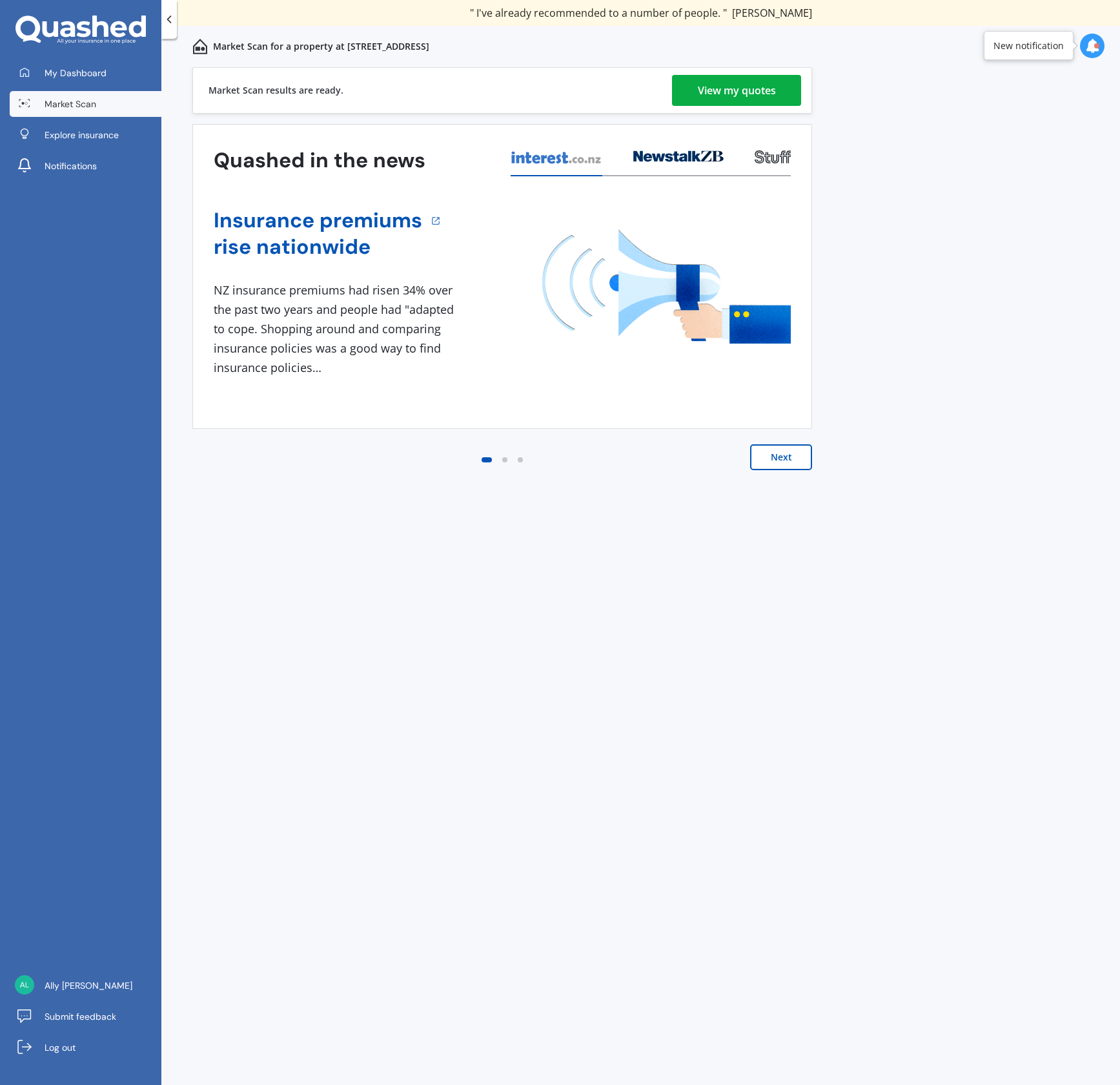
click at [748, 90] on div "View my quotes" at bounding box center [737, 91] width 78 height 31
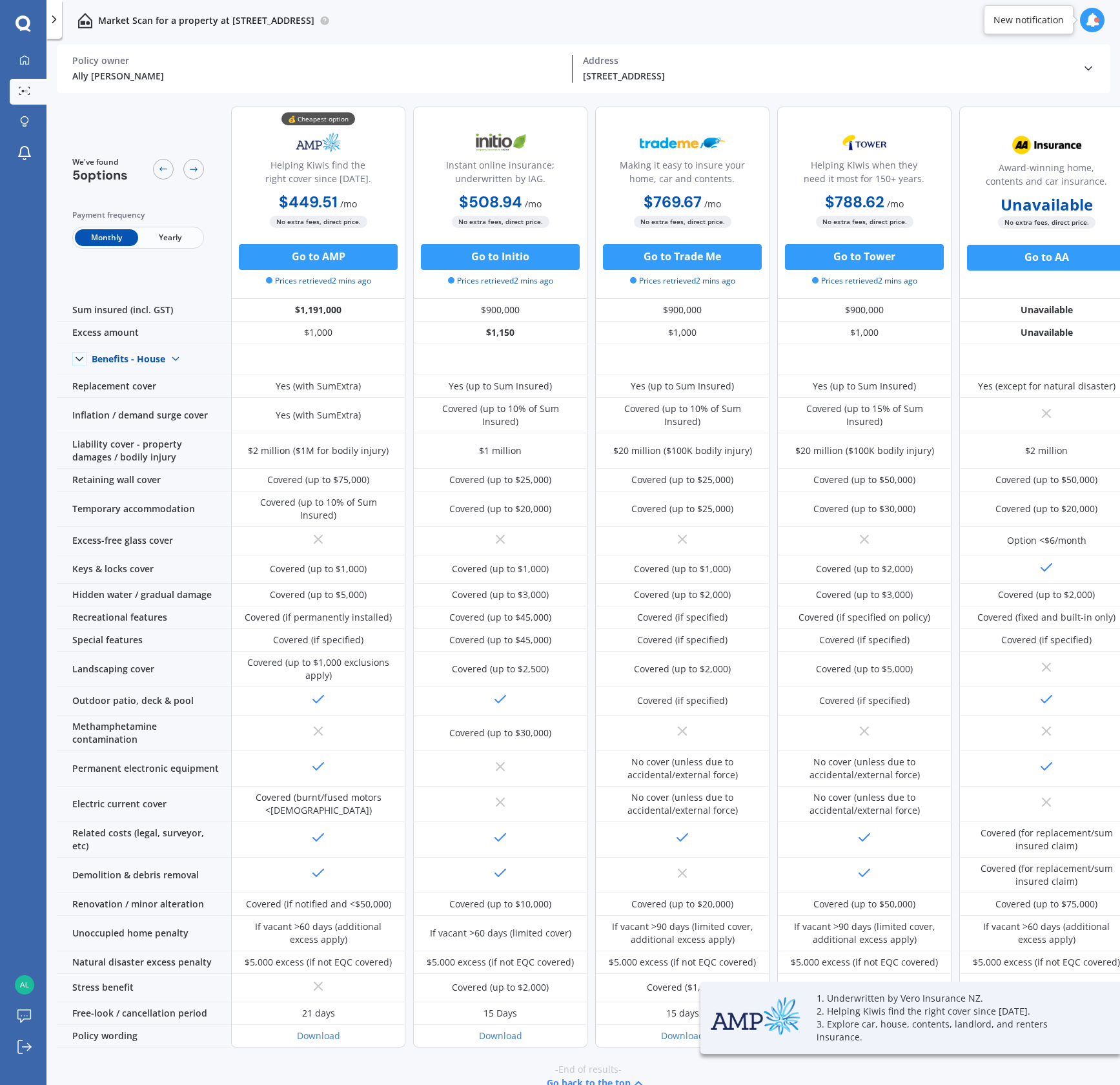
click at [169, 239] on span "Yearly" at bounding box center [170, 237] width 63 height 16
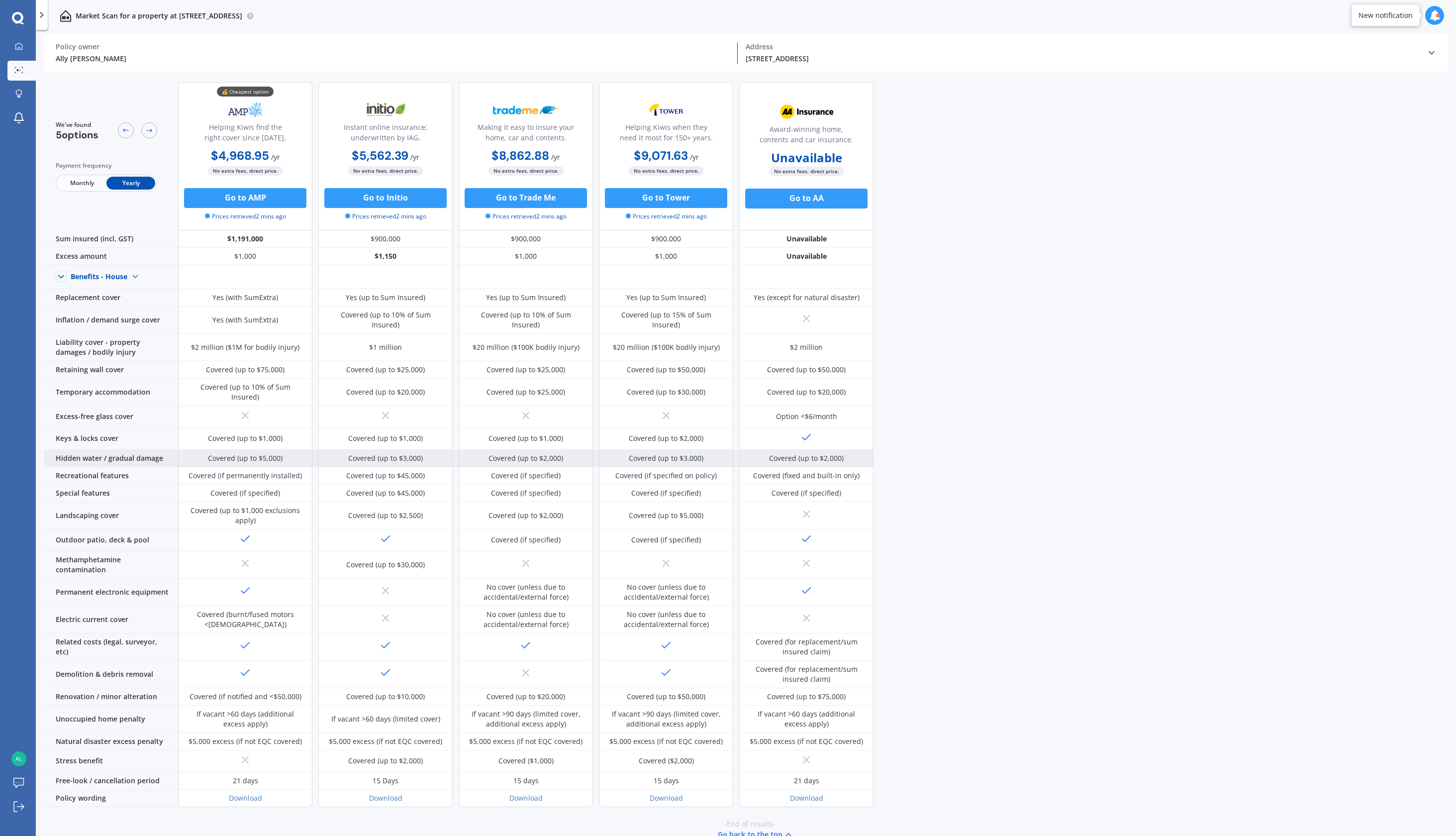
click at [224, 453] on div "Covered (up to $5,000)" at bounding box center [245, 458] width 75 height 10
click at [254, 200] on button "Go to AMP" at bounding box center [245, 198] width 122 height 20
